Goal: Browse casually

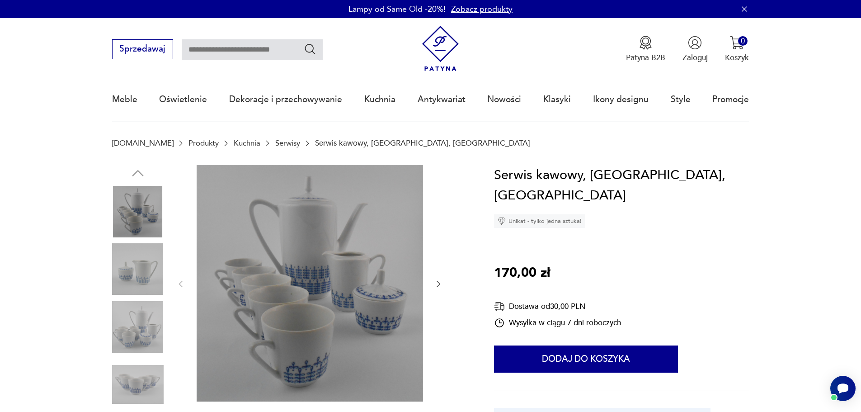
scroll to position [45, 0]
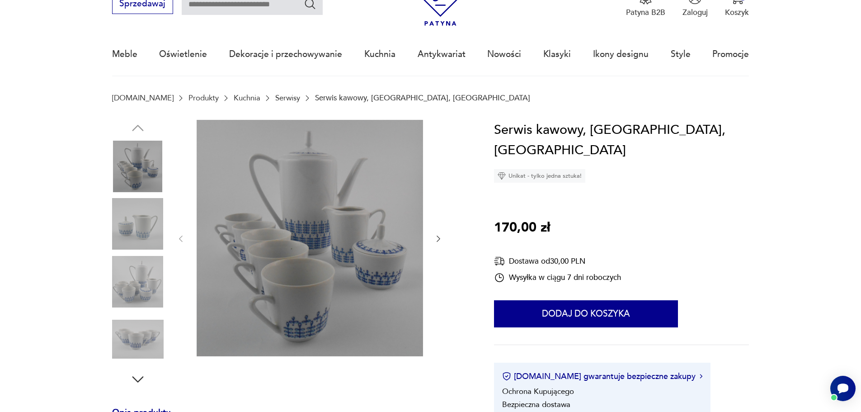
click at [133, 218] on img at bounding box center [138, 224] width 52 height 52
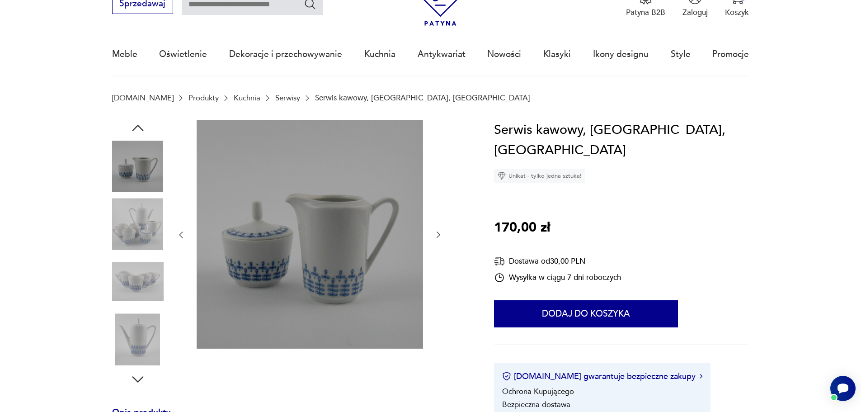
click at [142, 257] on img at bounding box center [138, 282] width 52 height 52
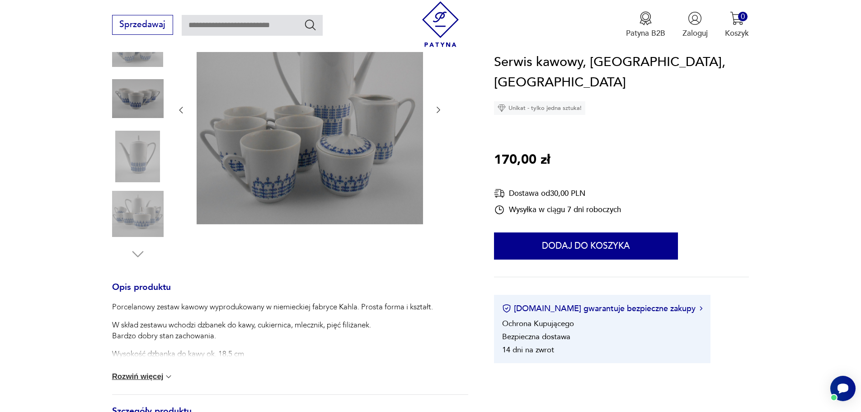
scroll to position [271, 0]
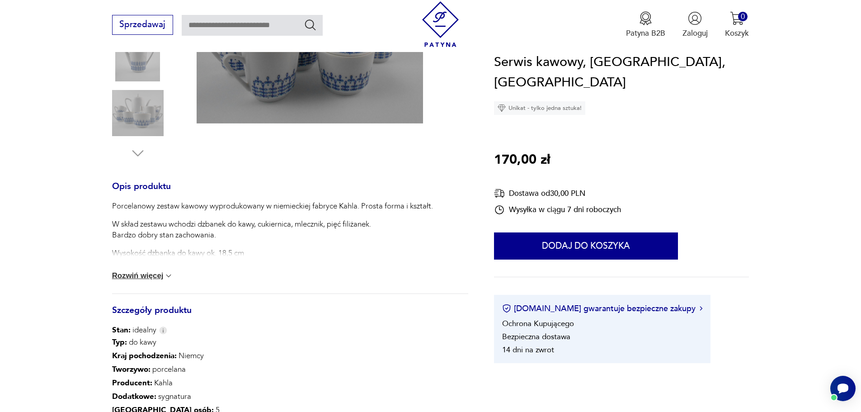
click at [116, 275] on button "Rozwiń więcej" at bounding box center [142, 275] width 61 height 9
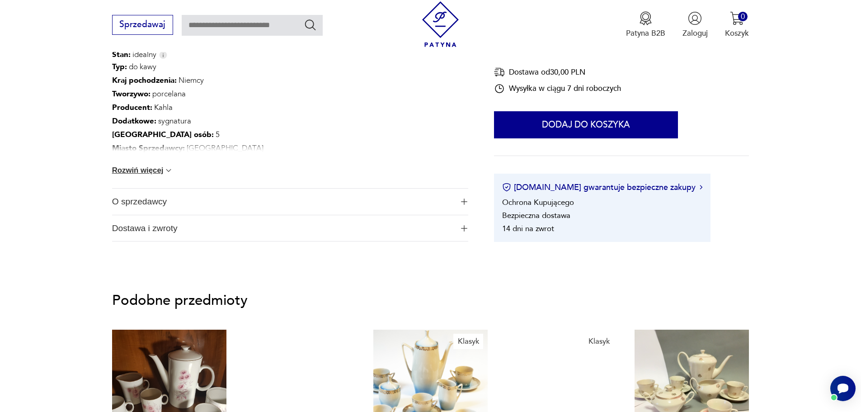
scroll to position [587, 0]
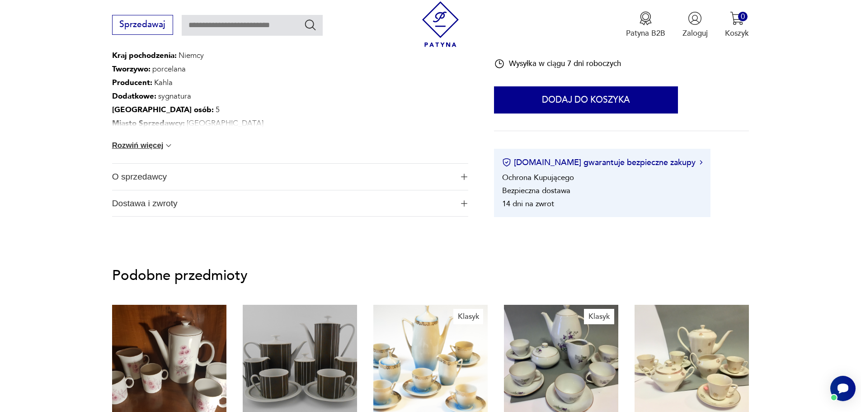
click at [464, 176] on img "button" at bounding box center [464, 176] width 6 height 6
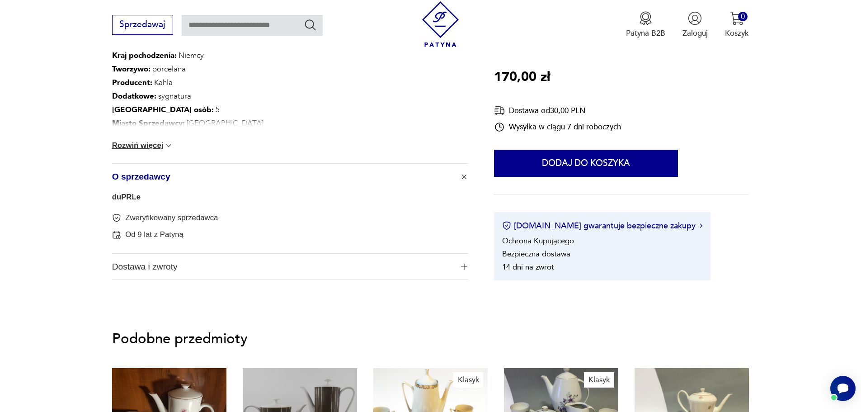
scroll to position [62, 0]
